Goal: Information Seeking & Learning: Understand process/instructions

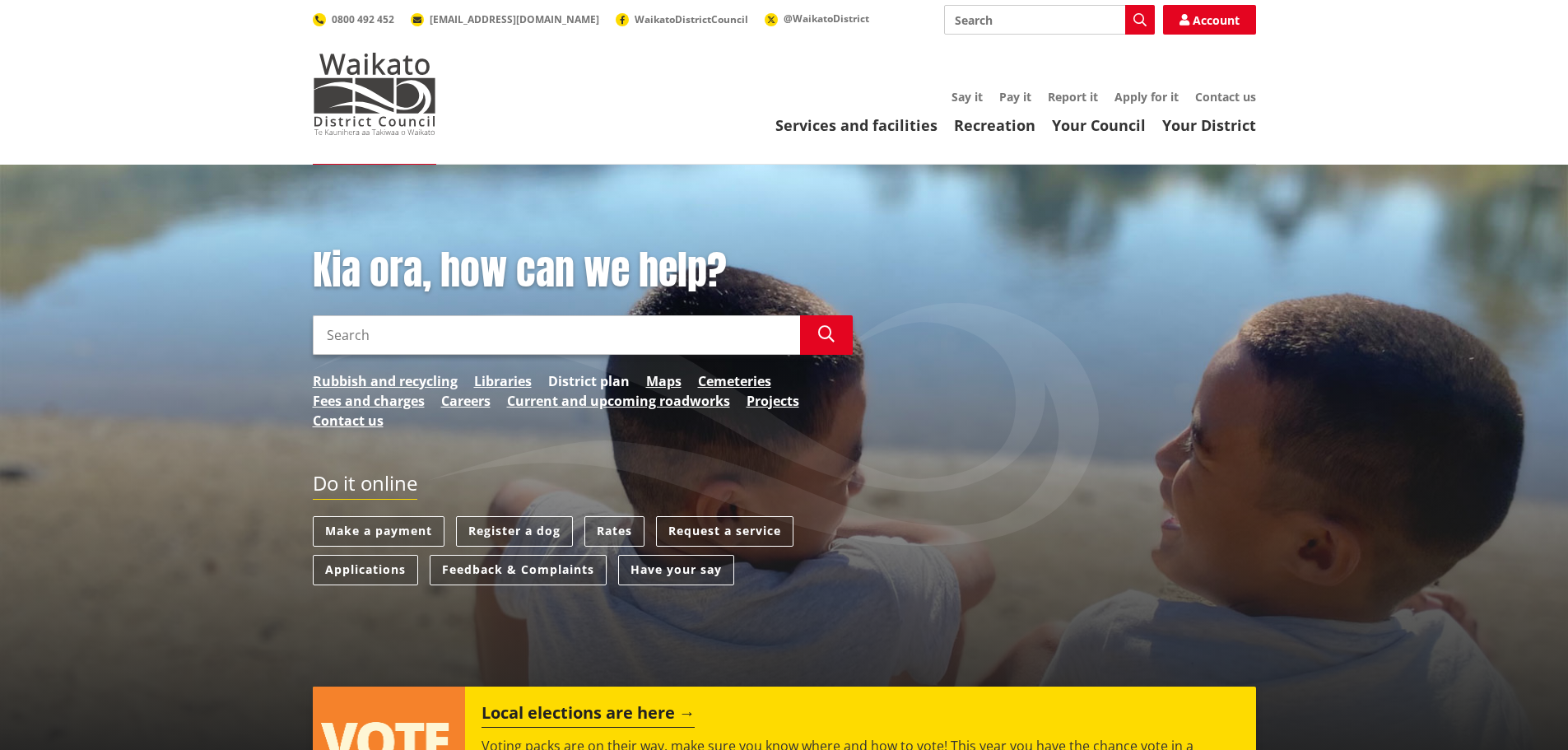
click at [569, 381] on link "District plan" at bounding box center [589, 381] width 81 height 20
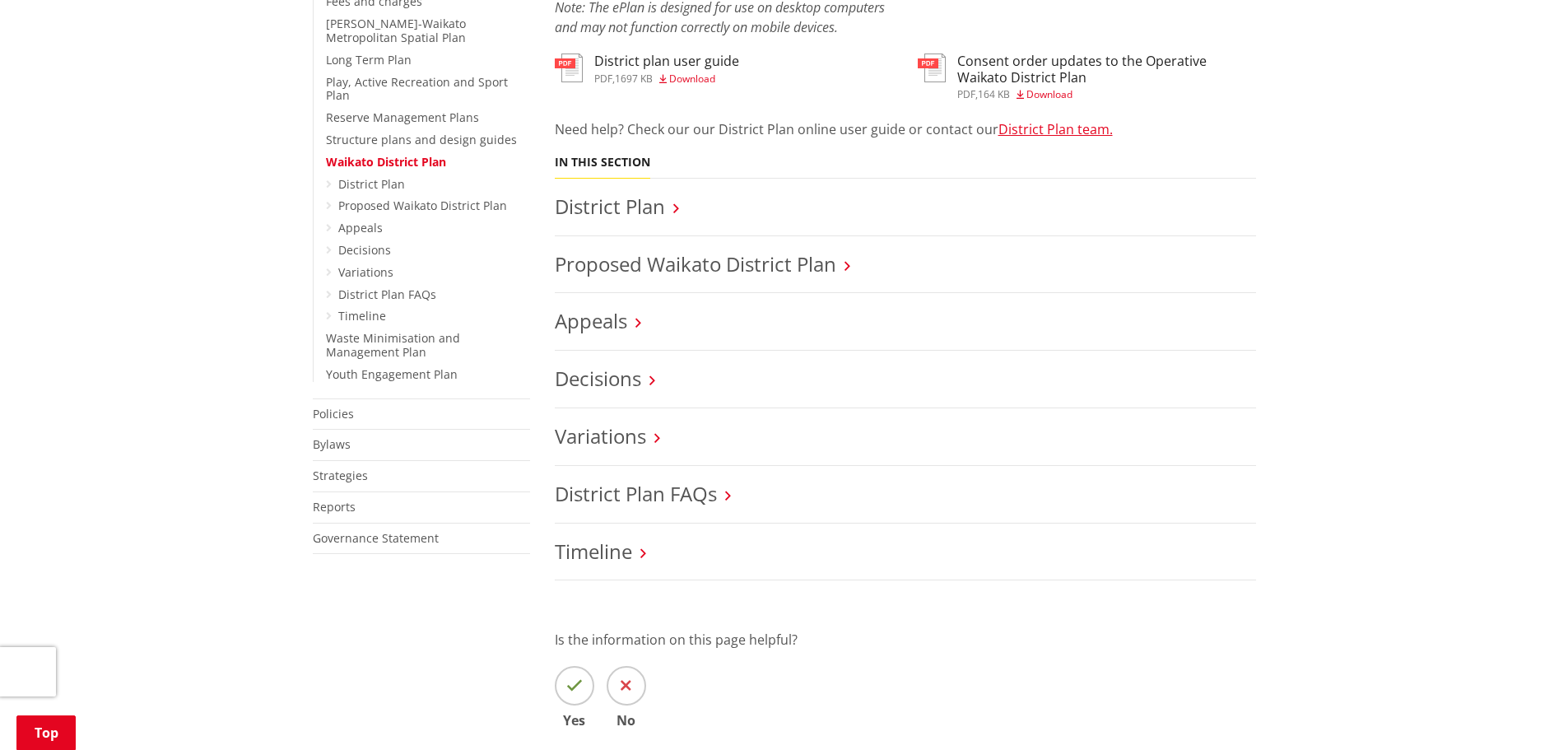
scroll to position [494, 0]
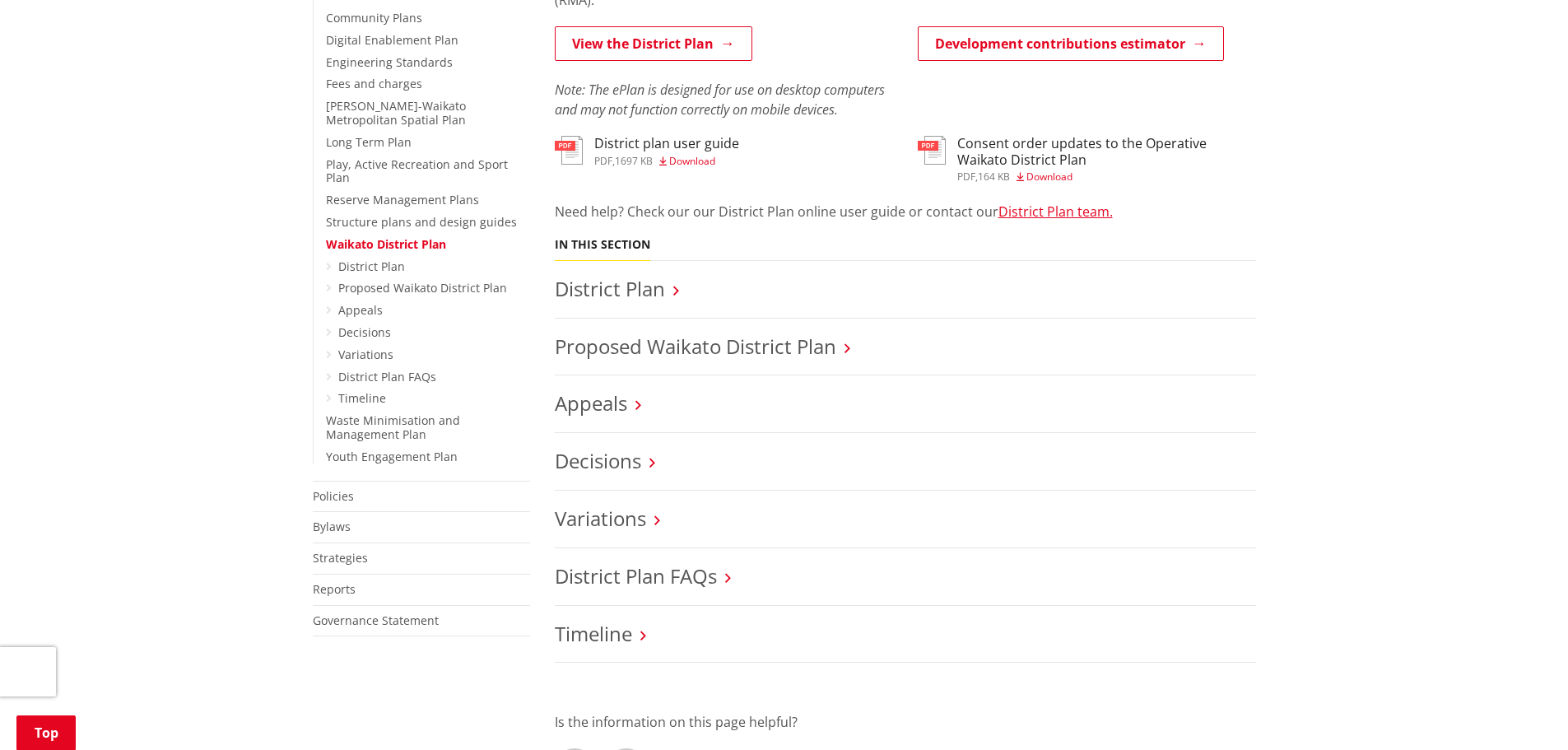
click at [794, 346] on link "Proposed Waikato District Plan" at bounding box center [695, 346] width 282 height 27
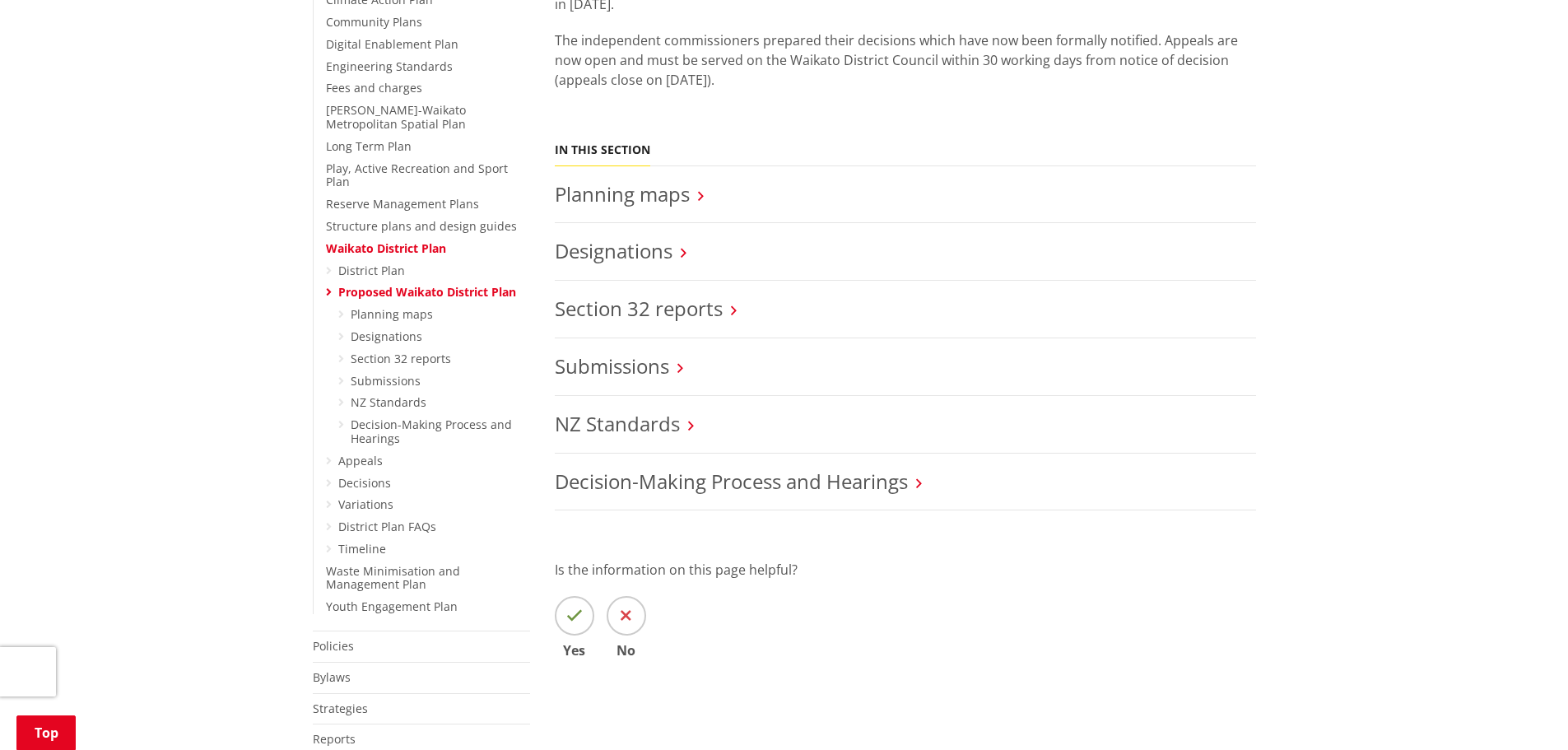
scroll to position [494, 0]
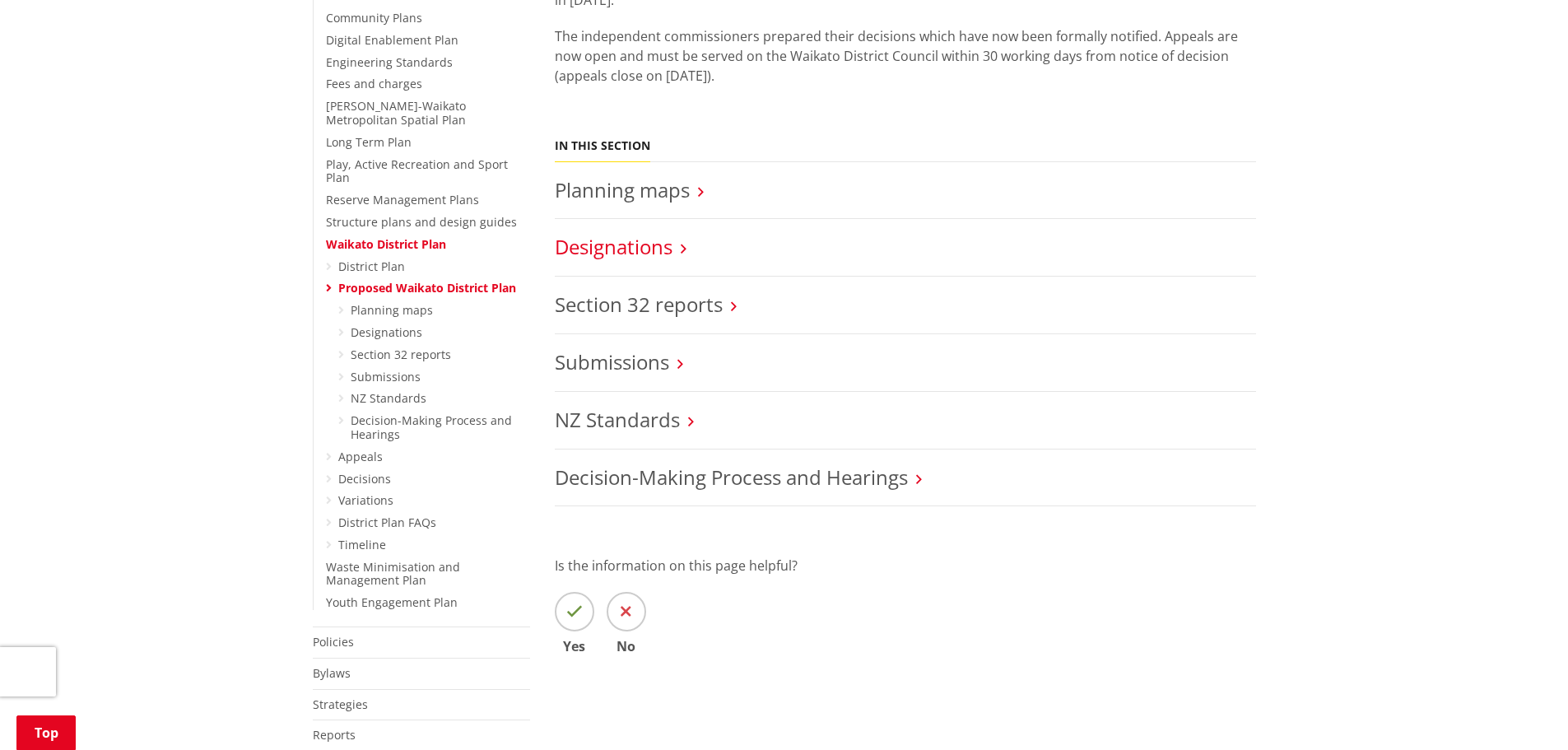
click at [659, 253] on link "Designations" at bounding box center [613, 246] width 118 height 27
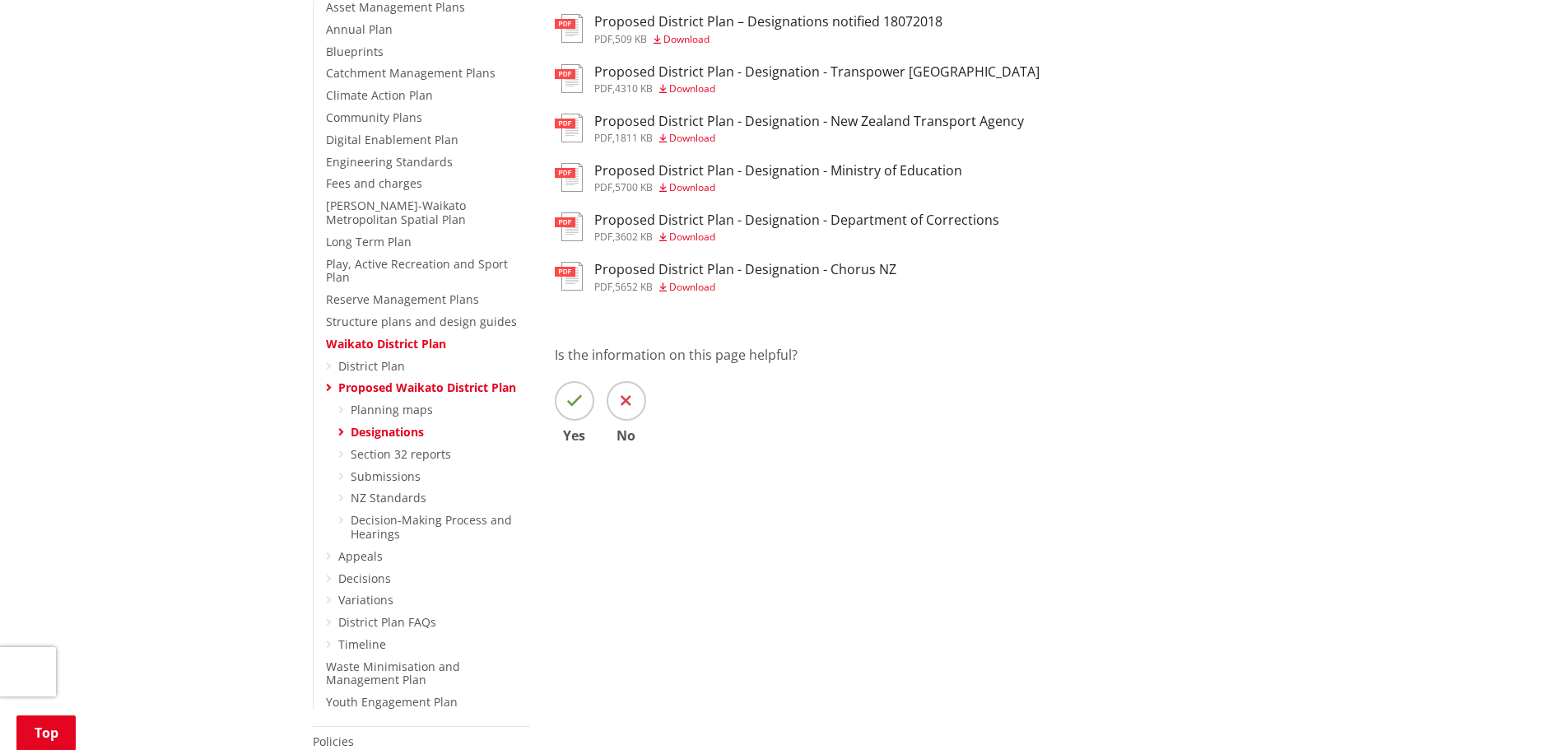
scroll to position [412, 0]
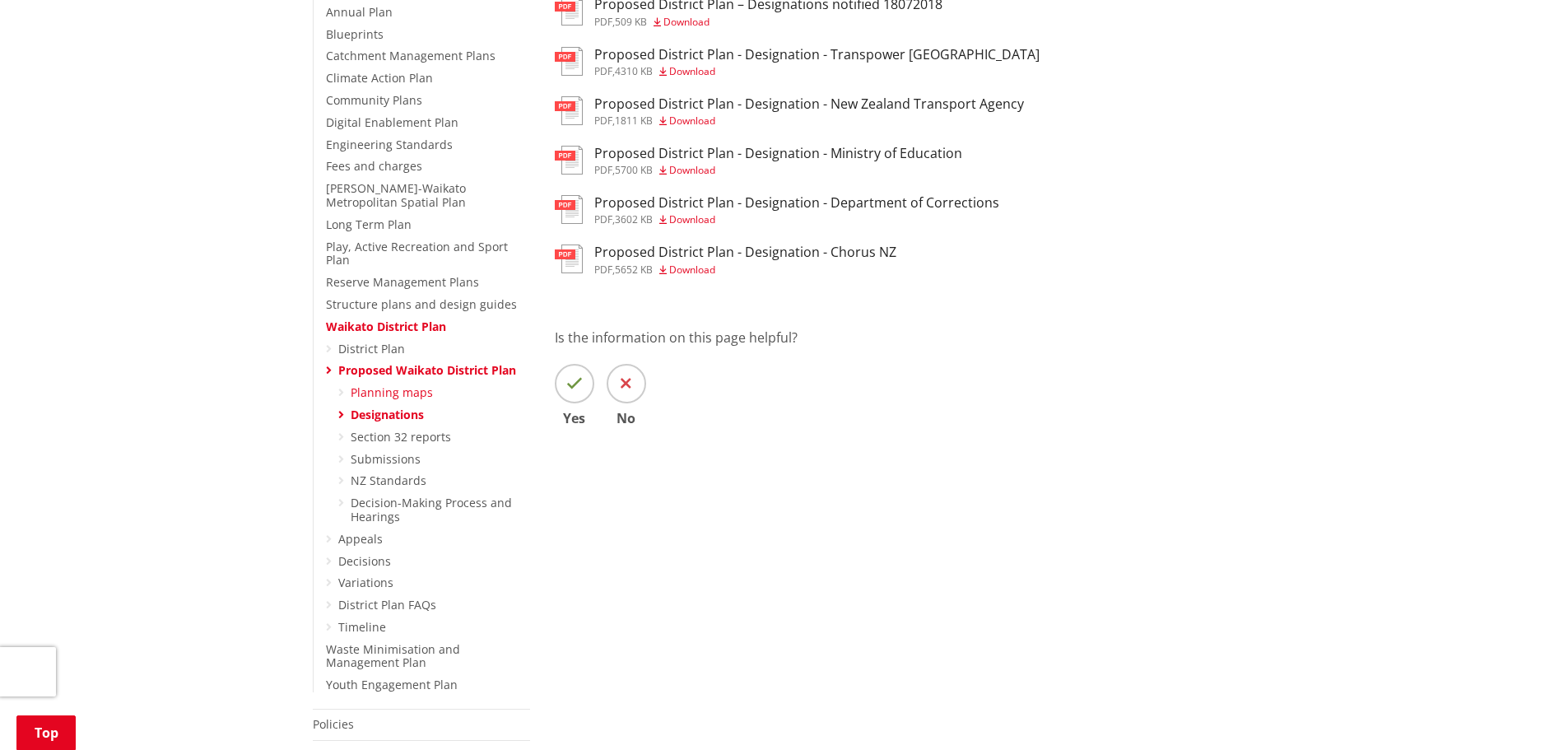
click at [406, 384] on link "Planning maps" at bounding box center [391, 392] width 82 height 16
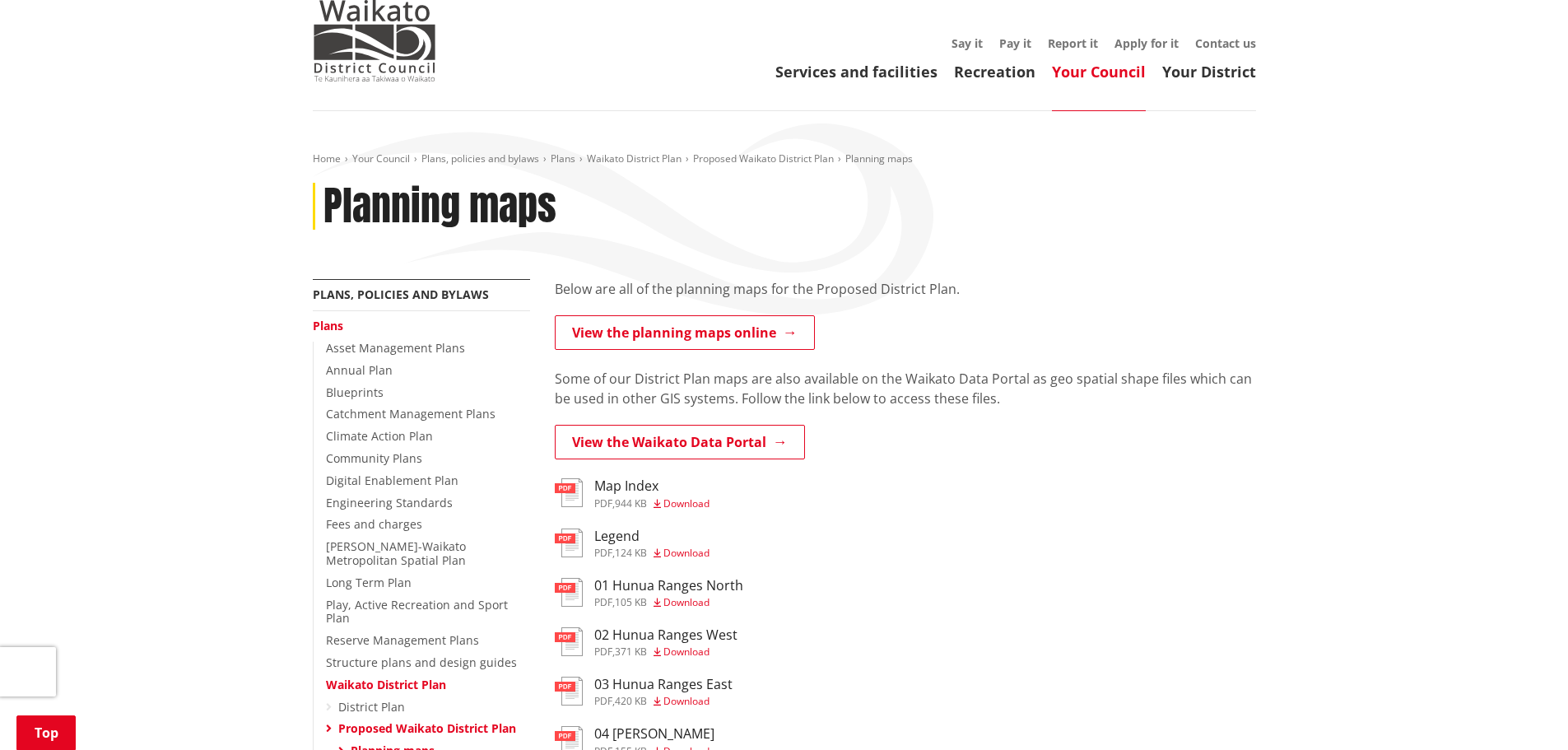
scroll to position [329, 0]
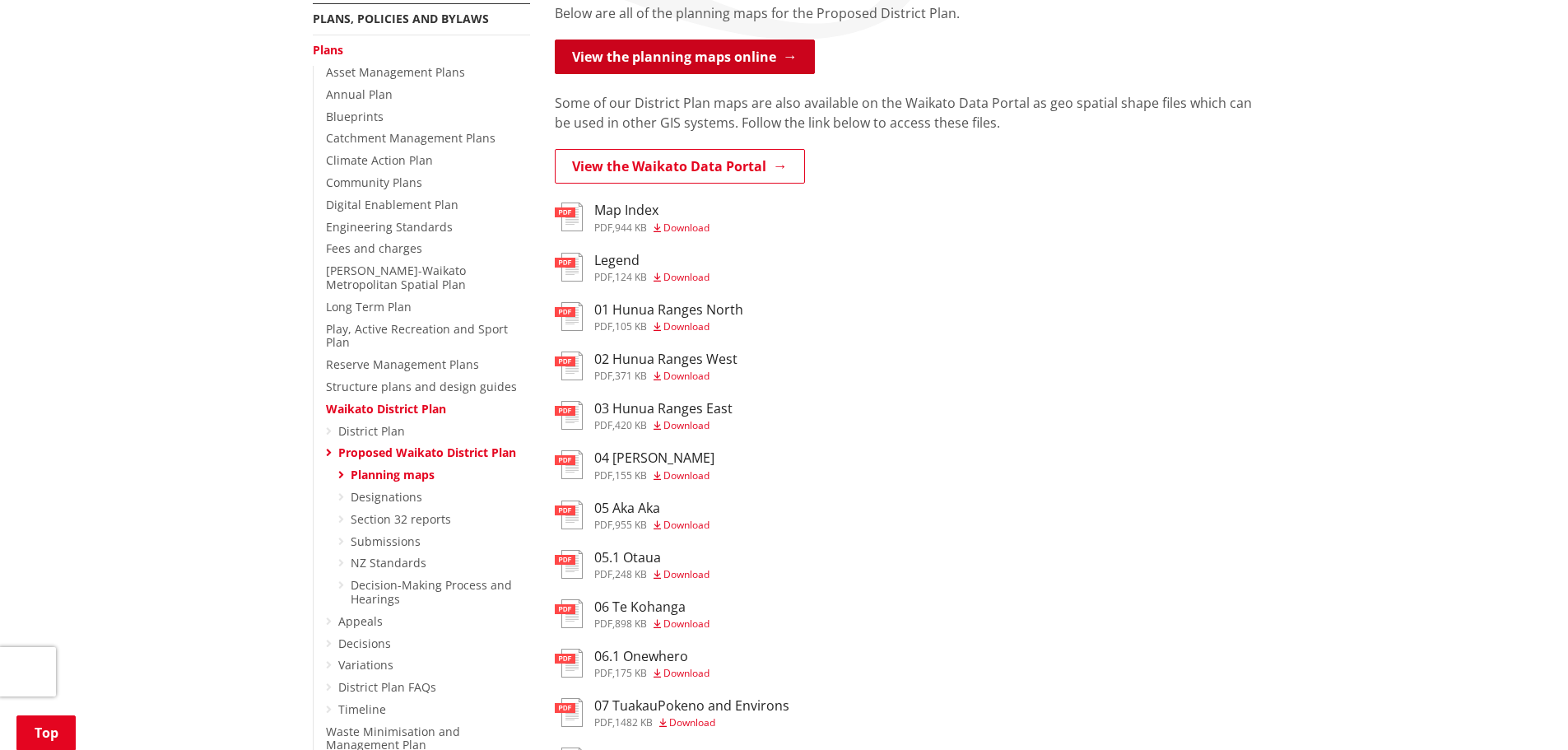
click at [770, 63] on link "View the planning maps online" at bounding box center [684, 56] width 260 height 35
